Goal: Information Seeking & Learning: Check status

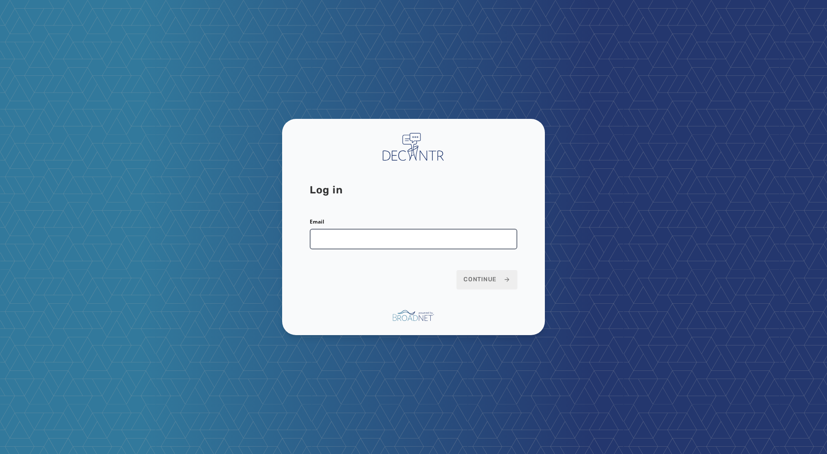
click at [365, 246] on input "Email" at bounding box center [414, 239] width 208 height 21
click at [356, 244] on input "Email" at bounding box center [414, 239] width 208 height 21
type input "**********"
click at [477, 285] on button "Continue" at bounding box center [487, 279] width 61 height 19
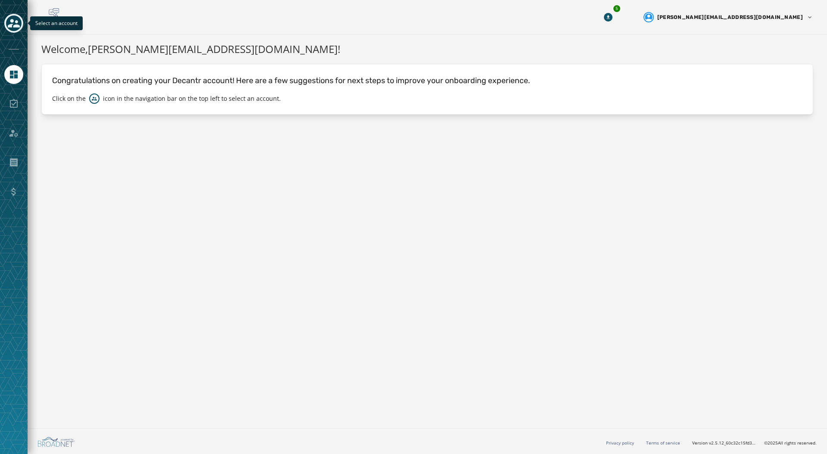
click at [10, 22] on icon "Toggle account select drawer" at bounding box center [14, 23] width 12 height 12
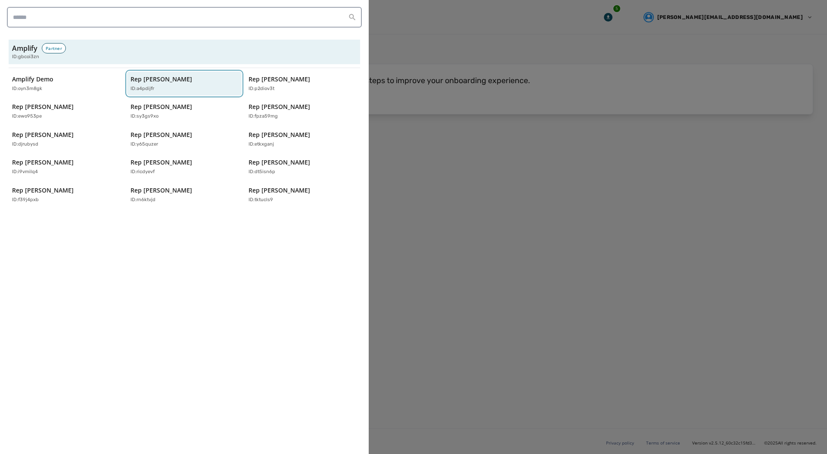
click at [142, 73] on button "Rep [PERSON_NAME] ID: a4pdijfr" at bounding box center [184, 84] width 115 height 25
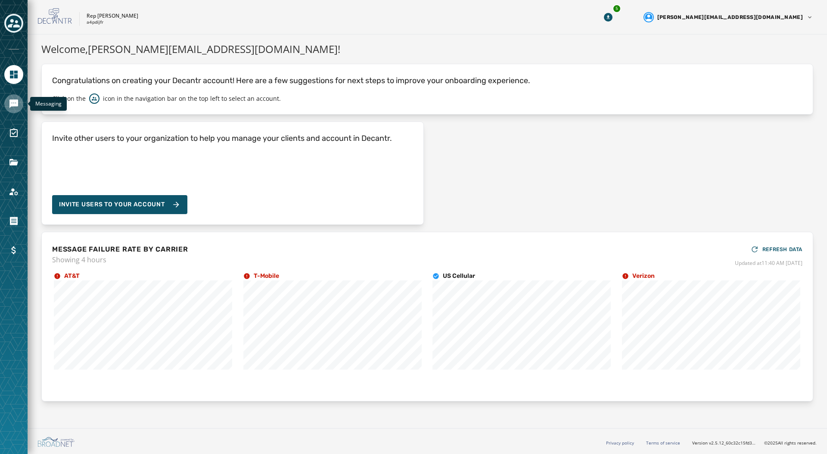
click at [14, 104] on icon "Navigate to Messaging" at bounding box center [13, 104] width 9 height 9
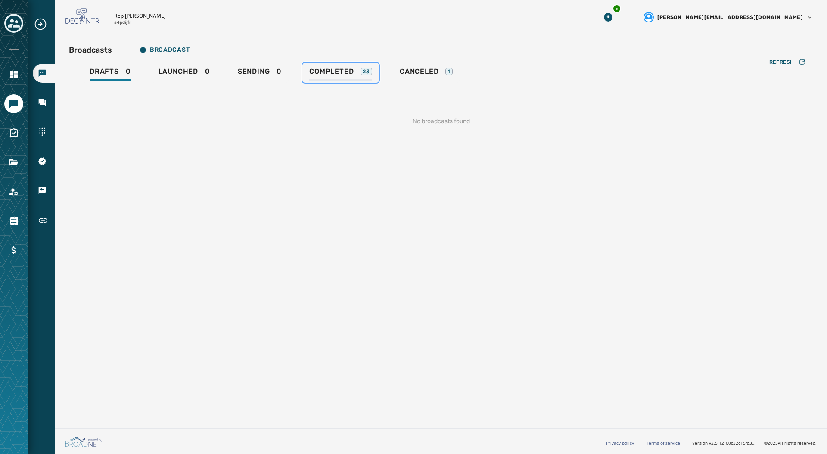
click at [361, 68] on div "23" at bounding box center [367, 72] width 12 height 8
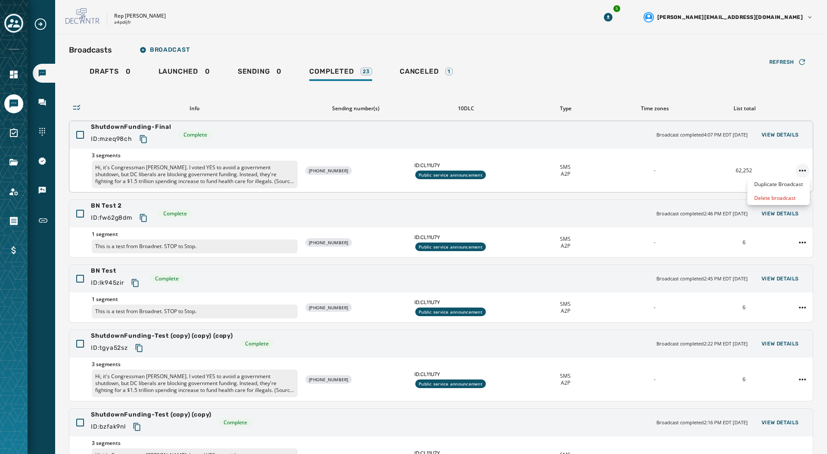
click at [799, 165] on html "Broadcasts Inbox Sending Numbers 10DLC Registration Keywords & Responders Short…" at bounding box center [413, 227] width 827 height 454
click at [498, 165] on html "Broadcasts Inbox Sending Numbers 10DLC Registration Keywords & Responders Short…" at bounding box center [413, 227] width 827 height 454
click at [231, 168] on p "Hi, it's Congressman [PERSON_NAME]. I voted YES to avoid a government shutdown,…" at bounding box center [195, 175] width 206 height 28
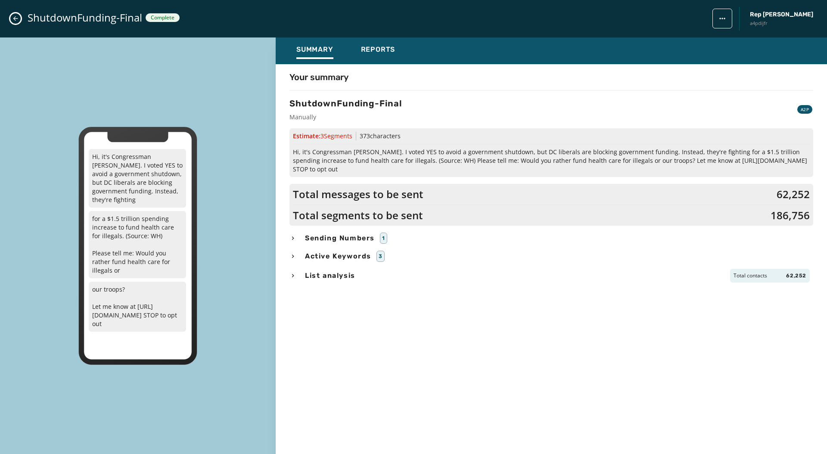
click at [347, 152] on span "Hi, it's Congressman [PERSON_NAME]. I voted YES to avoid a government shutdown,…" at bounding box center [551, 161] width 517 height 26
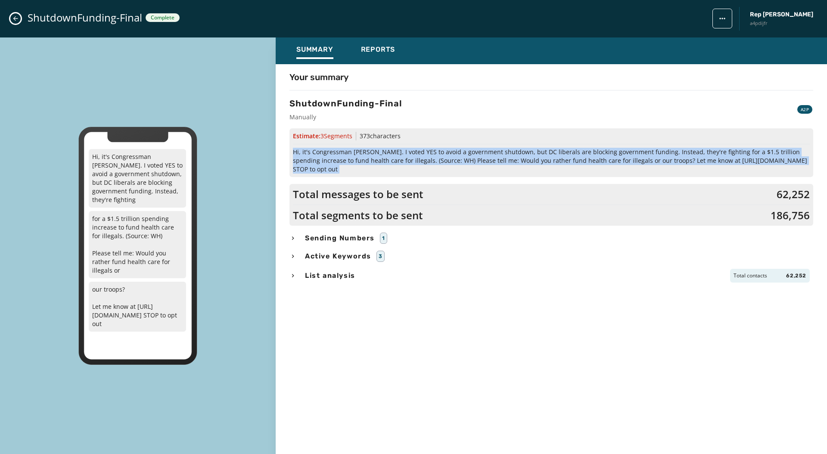
click at [347, 152] on span "Hi, it's Congressman [PERSON_NAME]. I voted YES to avoid a government shutdown,…" at bounding box center [551, 161] width 517 height 26
copy span "Hi, it's Congressman [PERSON_NAME]. I voted YES to avoid a government shutdown,…"
click at [392, 49] on span "Reports" at bounding box center [378, 49] width 34 height 9
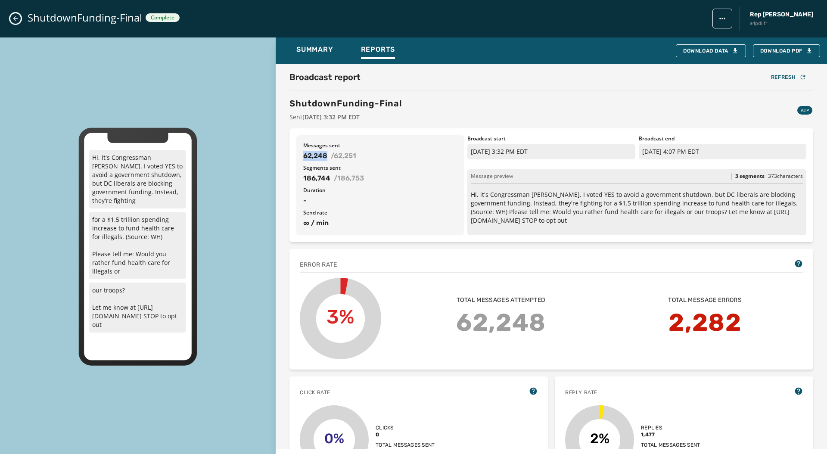
drag, startPoint x: 304, startPoint y: 154, endPoint x: 327, endPoint y: 157, distance: 23.5
click at [327, 157] on div "62,248 / 62,251" at bounding box center [380, 156] width 154 height 10
copy span "62,248"
click at [315, 156] on span "62,248" at bounding box center [315, 156] width 24 height 10
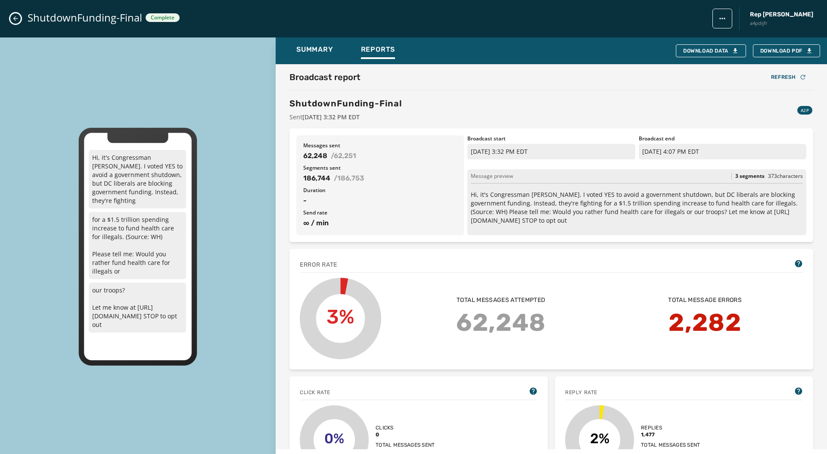
click at [399, 150] on div "Messages sent 62,248 / 62,251" at bounding box center [380, 151] width 154 height 19
